Goal: Task Accomplishment & Management: Manage account settings

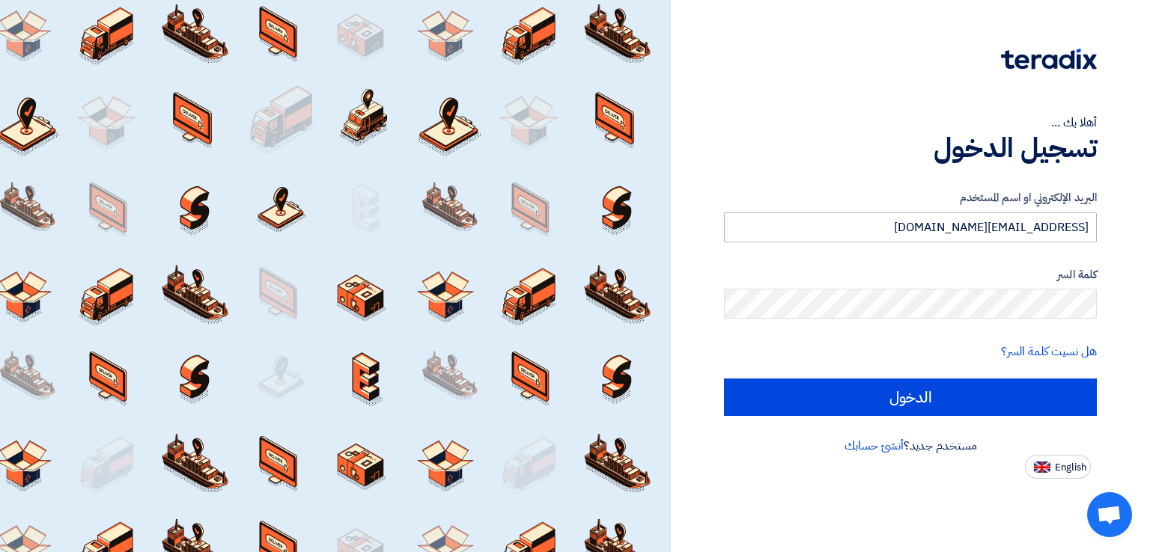
type input "[EMAIL_ADDRESS][DOMAIN_NAME]"
click at [898, 234] on input "[EMAIL_ADDRESS][DOMAIN_NAME]" at bounding box center [910, 228] width 373 height 30
